Goal: Information Seeking & Learning: Learn about a topic

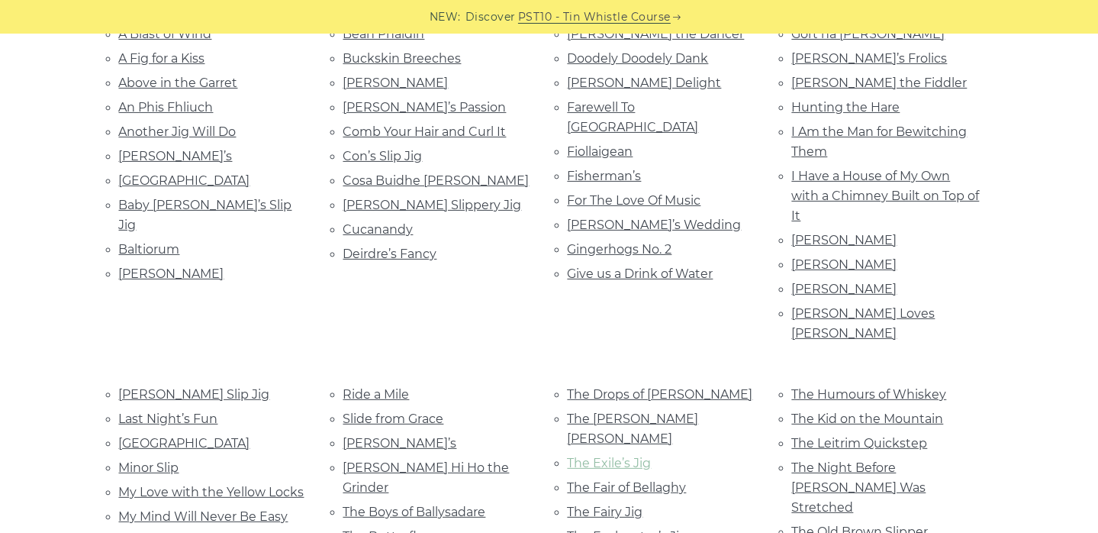
scroll to position [458, 0]
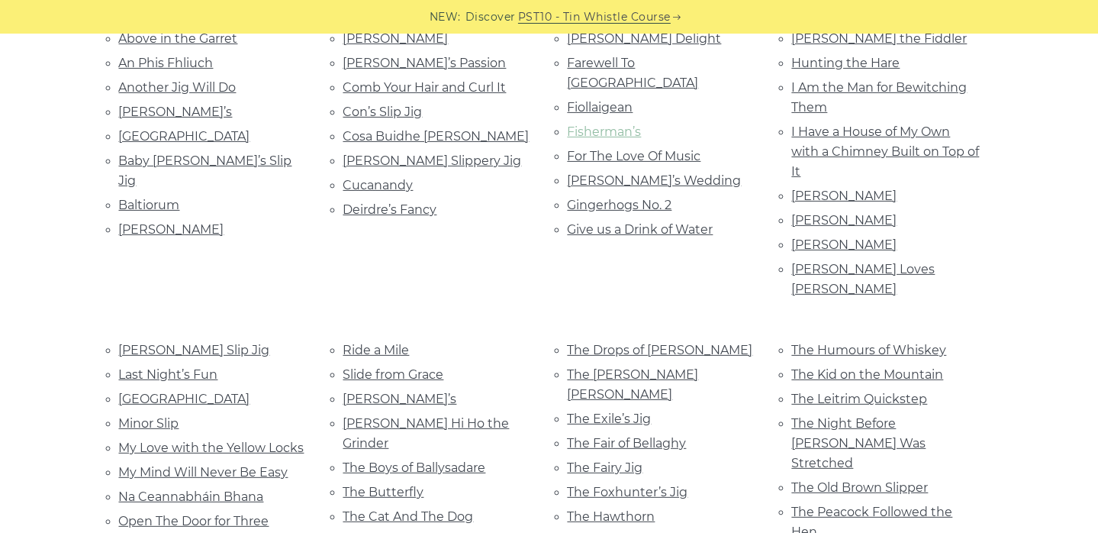
click at [611, 124] on link "Fisherman’s" at bounding box center [605, 131] width 74 height 14
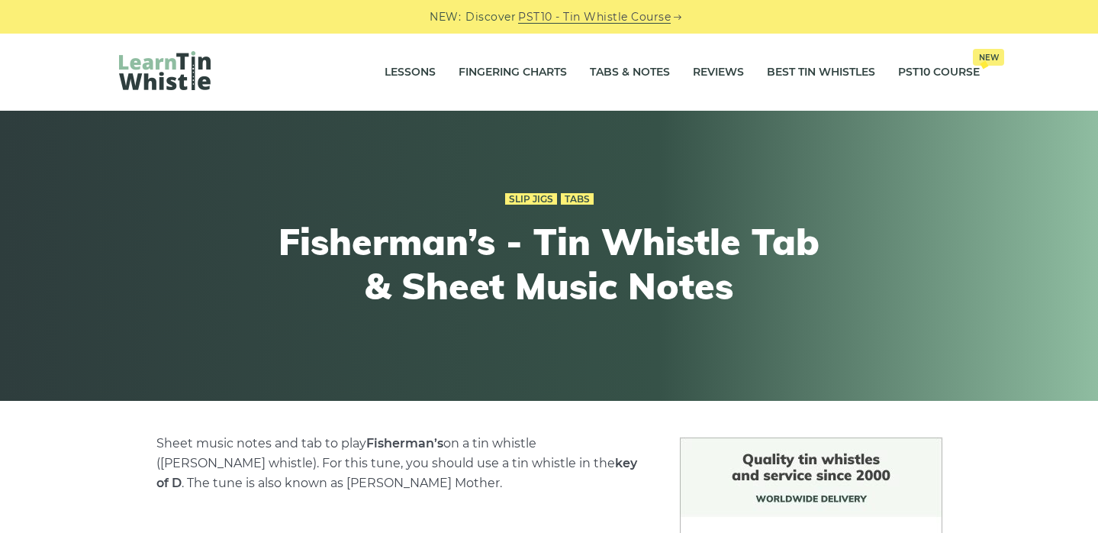
click at [611, 105] on div "Lessons Fingering Charts Tabs & Notes Reviews Best Tin Whistles PST10 Course Ne…" at bounding box center [549, 72] width 934 height 77
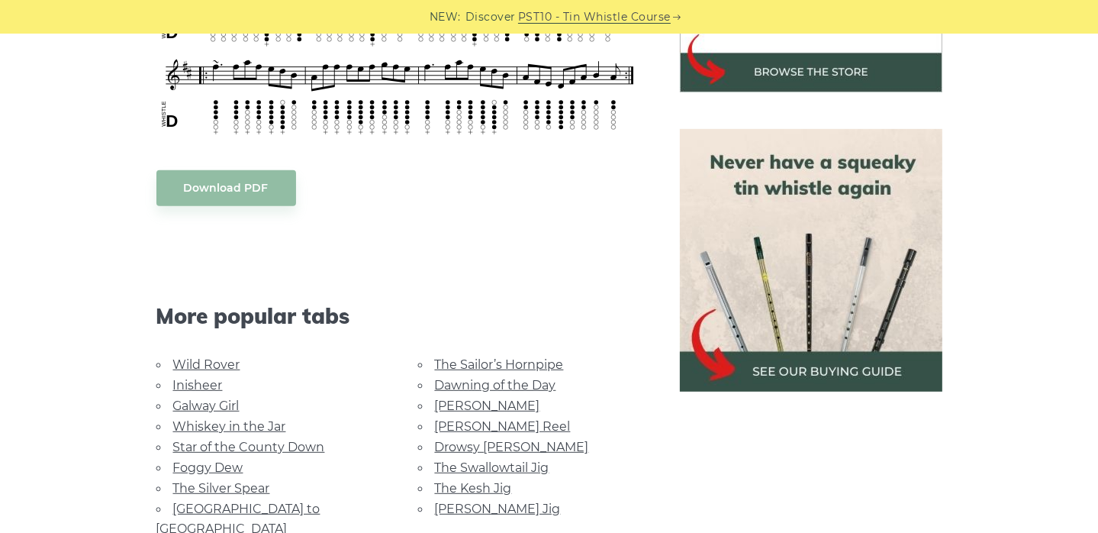
scroll to position [610, 0]
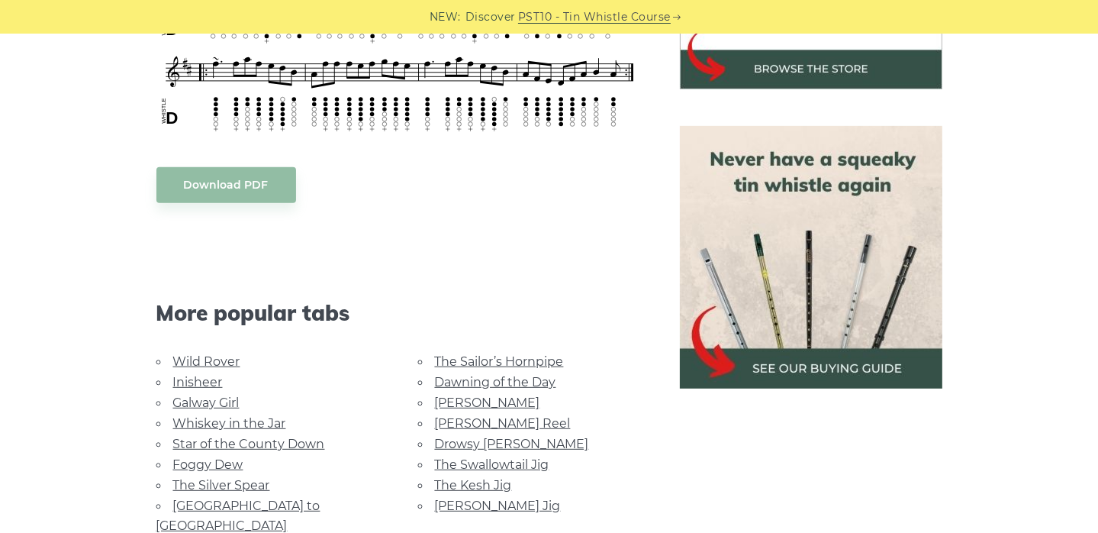
click at [249, 499] on link "[GEOGRAPHIC_DATA] to [GEOGRAPHIC_DATA]" at bounding box center [238, 515] width 164 height 34
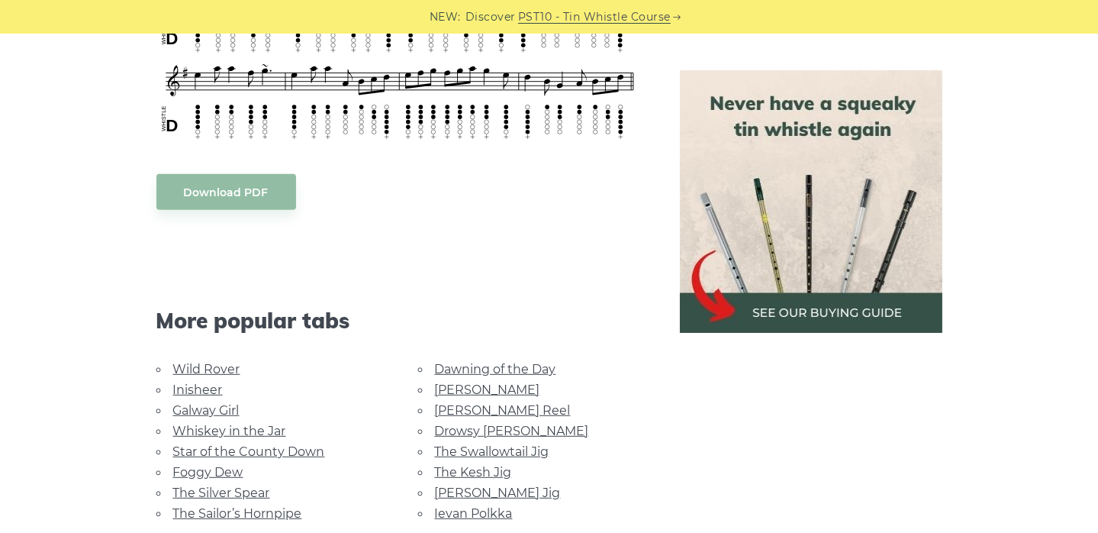
scroll to position [687, 0]
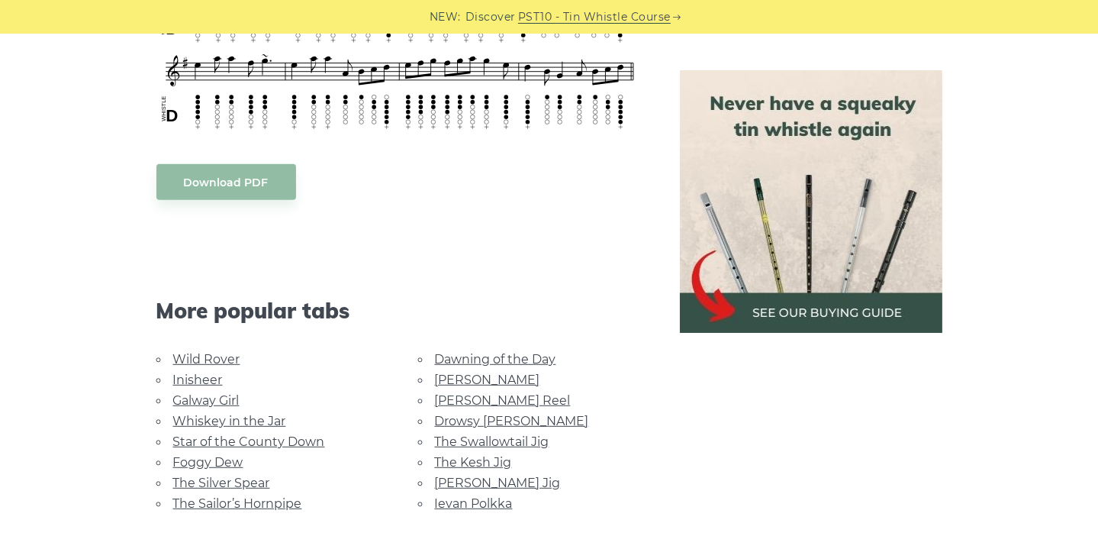
click at [235, 393] on link "Galway Girl" at bounding box center [206, 400] width 66 height 14
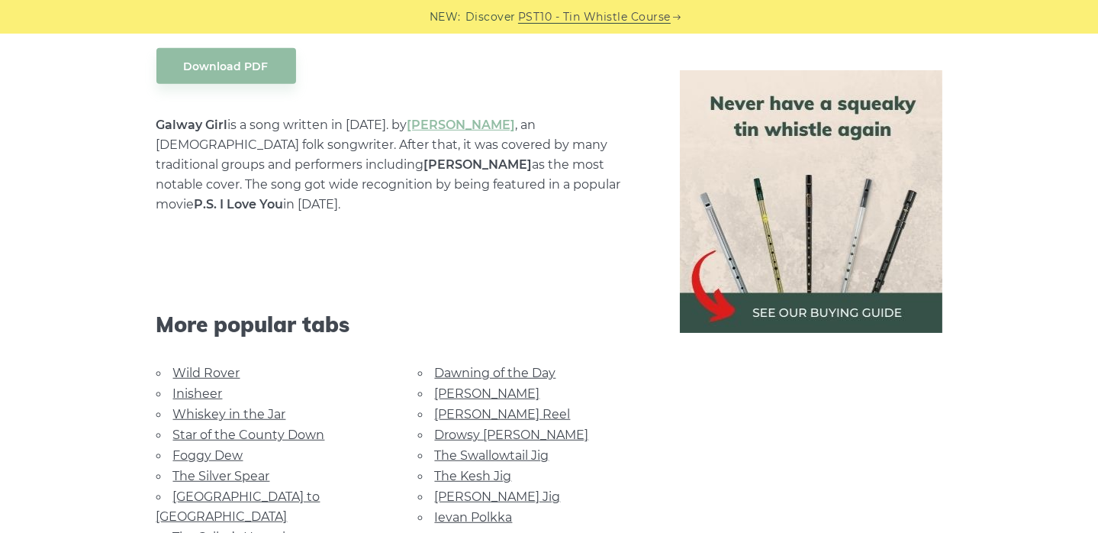
scroll to position [839, 0]
